Goal: Information Seeking & Learning: Learn about a topic

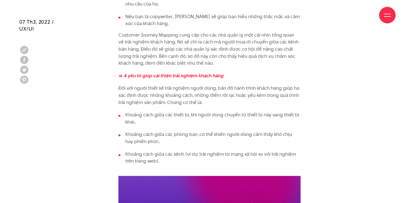
scroll to position [1144, 0]
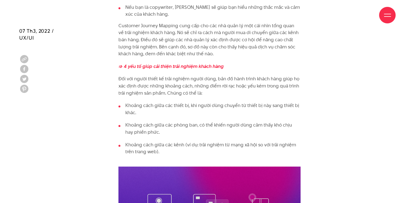
click at [127, 109] on li "Khoảng cách giữa các thiết bị, khi người dùng chuyển từ thiết bị này sang thiết…" at bounding box center [210, 109] width 182 height 14
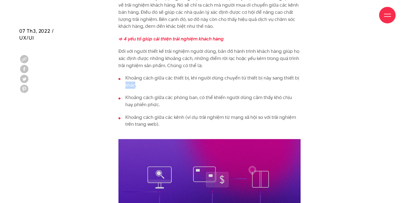
scroll to position [1176, 0]
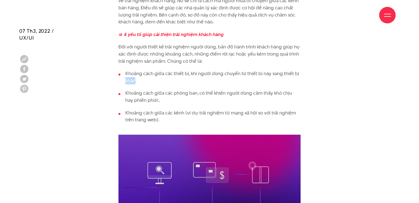
click at [127, 110] on li "Khoảng cách giữa các kênh (ví dụ: trải nghiệm từ mạng xã hội so với trải nghiệm…" at bounding box center [210, 120] width 182 height 21
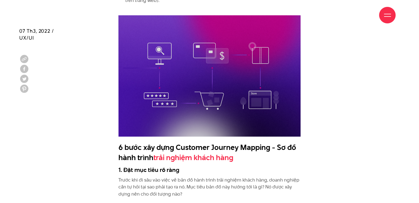
scroll to position [1328, 0]
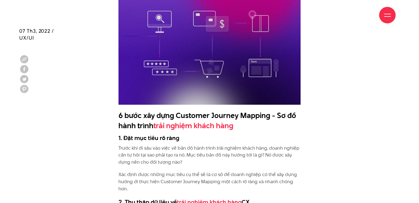
click at [127, 109] on div "Customer Journey Map - Sơ đồ hành trình trải nghiệm khách hàng là gì? Customer …" at bounding box center [210, 176] width 182 height 1902
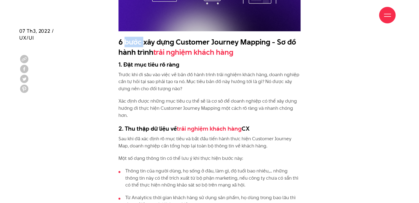
click at [127, 109] on p "Xác định được những mục tiêu cụ thể sẽ là cơ sở để doanh nghiệp có thể xây dựng…" at bounding box center [210, 108] width 182 height 21
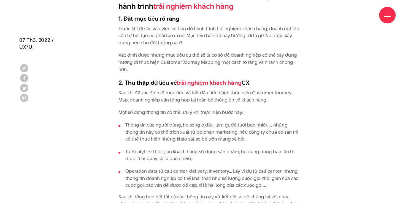
scroll to position [1465, 0]
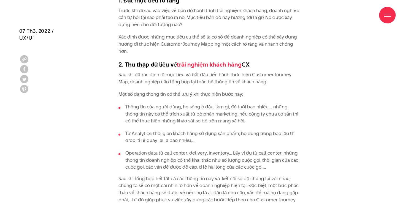
click at [138, 83] on p "Sau khi đã xác định rõ mục tiêu và bắt đầu tiến hành thưc hiện Customer Journey…" at bounding box center [210, 78] width 182 height 14
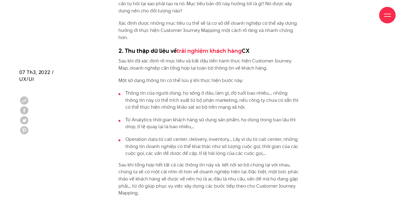
scroll to position [1525, 0]
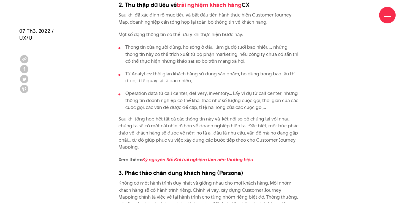
click at [152, 71] on li "Từ Analytics: thời gian khách hàng sử dụng sản phẩm, họ dùng trong bao lâu thì …" at bounding box center [210, 78] width 182 height 14
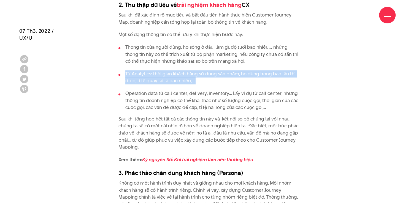
scroll to position [1544, 0]
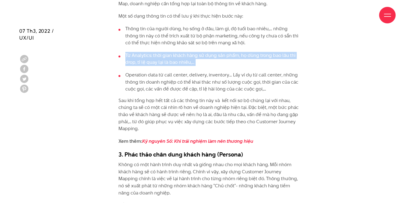
click at [152, 72] on li "Operation data từ call center, delivery, inventory… Lấy ví dụ từ call center, n…" at bounding box center [210, 82] width 182 height 21
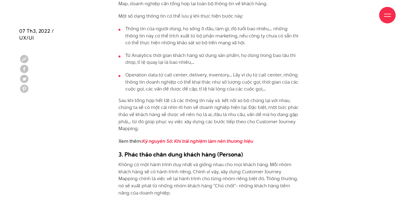
click at [153, 78] on li "Operation data từ call center, delivery, inventory… Lấy ví dụ từ call center, n…" at bounding box center [210, 82] width 182 height 21
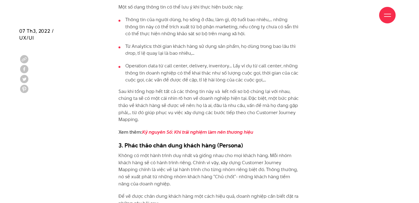
click at [153, 78] on li "Operation data từ call center, delivery, inventory… Lấy ví dụ từ call center, n…" at bounding box center [210, 73] width 182 height 21
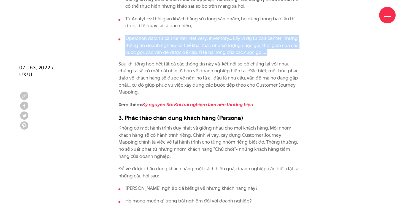
scroll to position [1617, 0]
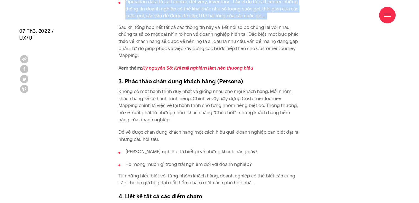
click at [153, 78] on h3 "3. Phác thảo chân dung khách hàng (Persona)" at bounding box center [210, 81] width 182 height 8
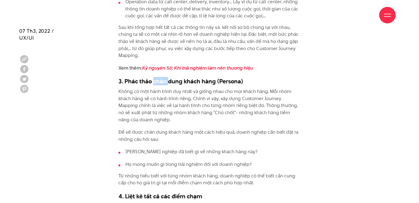
click at [153, 78] on h3 "3. Phác thảo chân dung khách hàng (Persona)" at bounding box center [210, 81] width 182 height 8
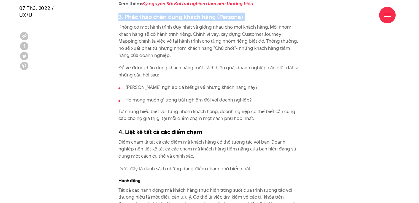
scroll to position [1686, 0]
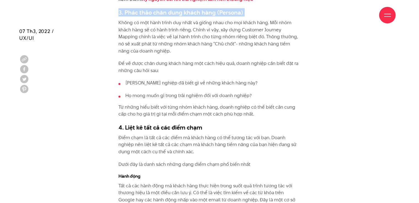
click at [157, 89] on ul "[PERSON_NAME] nghiệp đã biết gì về những khách hàng này? Họ mong muốn gì trong …" at bounding box center [210, 90] width 182 height 20
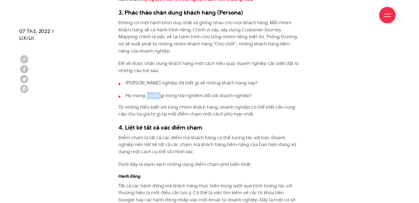
click at [157, 89] on ul "[PERSON_NAME] nghiệp đã biết gì về những khách hàng này? Họ mong muốn gì trong …" at bounding box center [210, 90] width 182 height 20
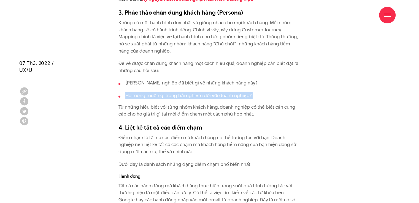
scroll to position [1718, 0]
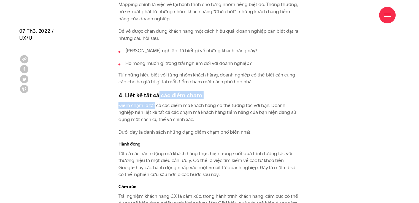
drag, startPoint x: 157, startPoint y: 89, endPoint x: 154, endPoint y: 105, distance: 16.3
click at [154, 105] on p "Điểm chạm là tất cả các điểm mà khách hàng có thể tương tác với bạn. Doanh nghi…" at bounding box center [210, 112] width 182 height 21
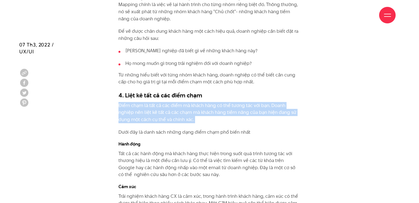
scroll to position [1750, 0]
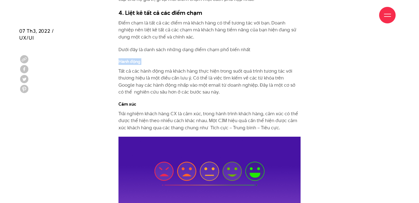
click at [157, 81] on p "Tất cả các hành động mà khách hàng thực hiện trong suốt quá trình tương tác với…" at bounding box center [210, 82] width 182 height 28
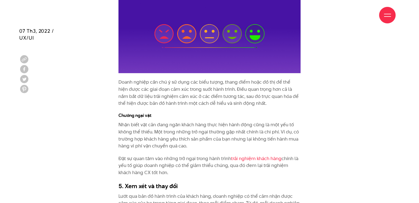
scroll to position [1842, 0]
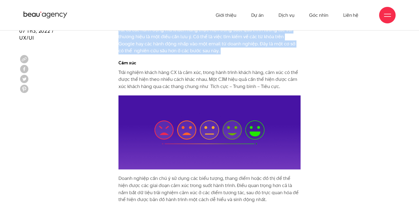
click at [158, 75] on p "Trải nghiệm khách hàng CX là cảm xúc, trong hành trình khách hàng, cảm xúc có t…" at bounding box center [210, 79] width 182 height 21
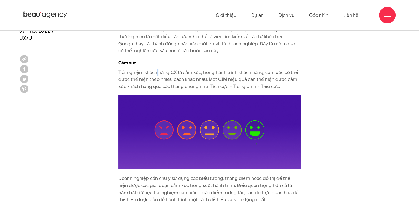
click at [158, 75] on p "Trải nghiệm khách hàng CX là cảm xúc, trong hành trình khách hàng, cảm xúc có t…" at bounding box center [210, 79] width 182 height 21
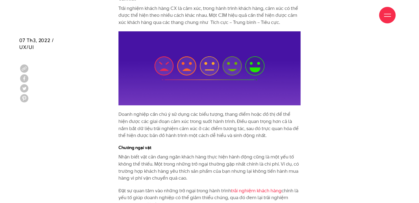
scroll to position [1920, 0]
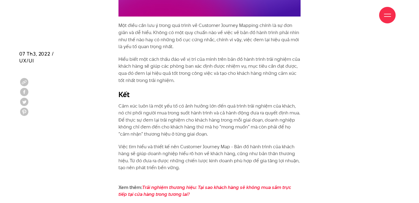
scroll to position [2315, 0]
